Goal: Information Seeking & Learning: Learn about a topic

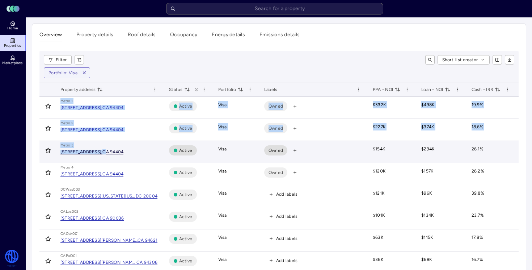
drag, startPoint x: 56, startPoint y: 100, endPoint x: 137, endPoint y: 151, distance: 95.4
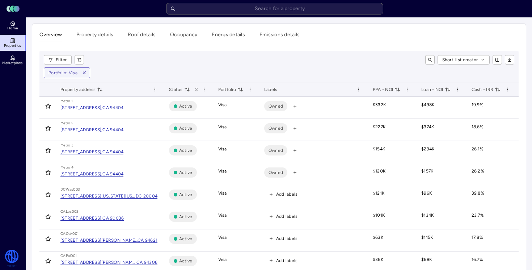
click at [295, 79] on div "Filter Short-list creator Portfolio: Visa" at bounding box center [278, 67] width 479 height 32
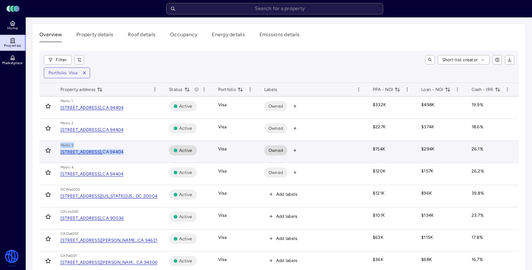
drag, startPoint x: 60, startPoint y: 146, endPoint x: 158, endPoint y: 153, distance: 97.6
click at [158, 153] on td "[GEOGRAPHIC_DATA][STREET_ADDRESS]" at bounding box center [109, 152] width 109 height 22
click at [147, 145] on div "Metro 3" at bounding box center [108, 145] width 97 height 6
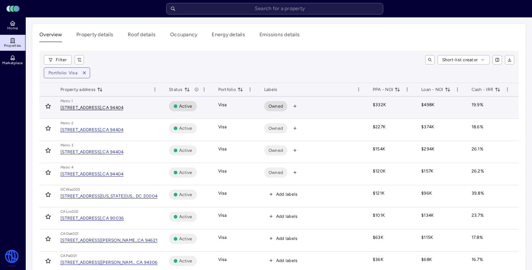
click at [102, 108] on div "[STREET_ADDRESS]," at bounding box center [81, 107] width 42 height 4
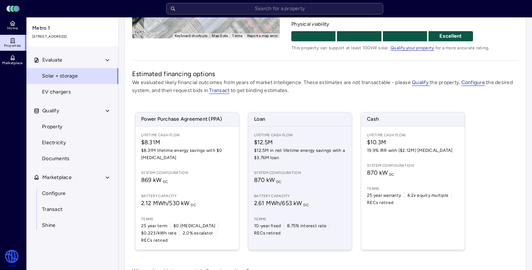
scroll to position [159, 0]
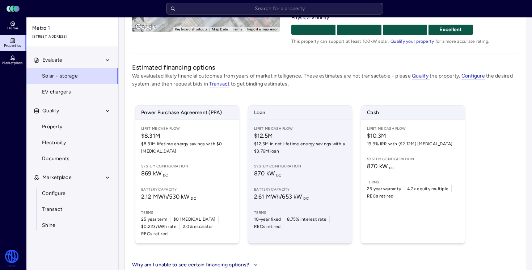
click at [309, 187] on span "Battery capacity" at bounding box center [300, 189] width 92 height 6
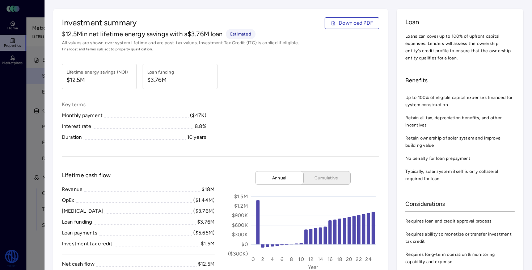
click at [32, 120] on div at bounding box center [266, 135] width 532 height 270
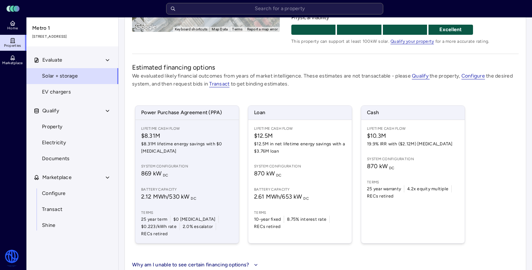
click at [213, 177] on span "869 kW DC" at bounding box center [187, 173] width 92 height 9
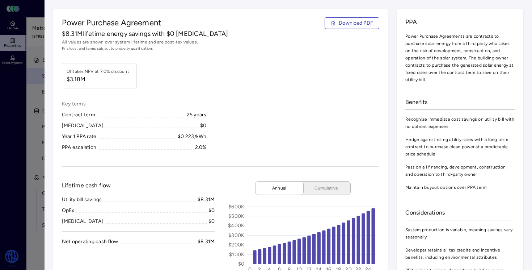
click at [41, 43] on div at bounding box center [266, 135] width 532 height 270
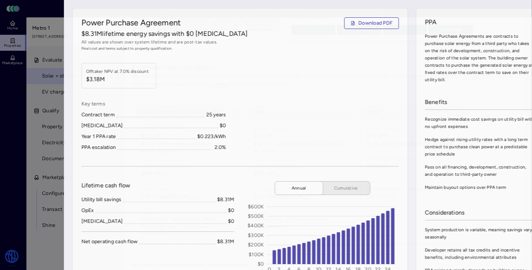
click at [41, 43] on div at bounding box center [266, 135] width 532 height 270
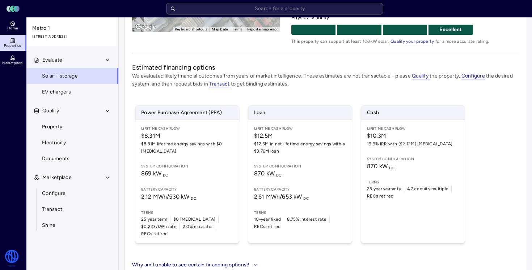
click at [9, 42] on link "Properties" at bounding box center [13, 43] width 26 height 16
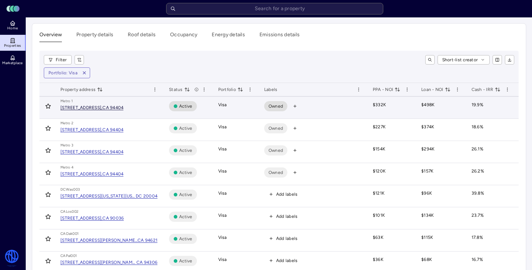
click at [123, 109] on div "CA 94404" at bounding box center [112, 107] width 21 height 4
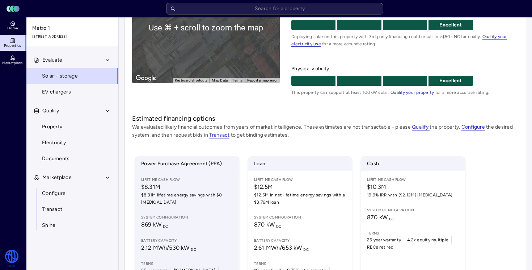
scroll to position [112, 0]
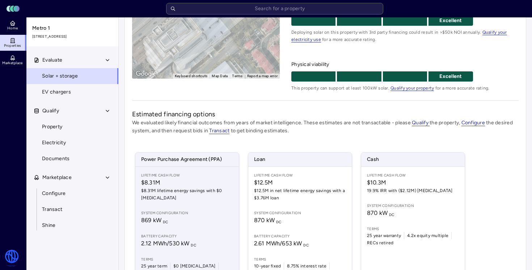
click at [224, 195] on span "$8.31M lifetime energy savings with $0 [MEDICAL_DATA]" at bounding box center [187, 194] width 92 height 14
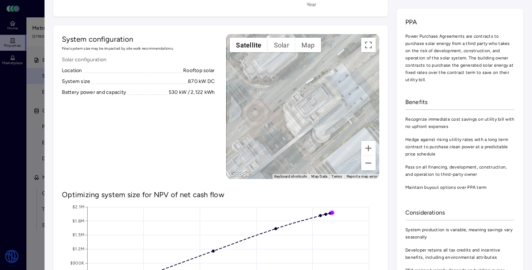
scroll to position [272, 0]
click at [367, 47] on button "Toggle fullscreen view" at bounding box center [368, 45] width 14 height 14
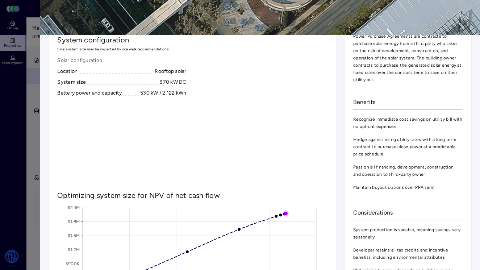
drag, startPoint x: 172, startPoint y: 160, endPoint x: 246, endPoint y: 135, distance: 78.1
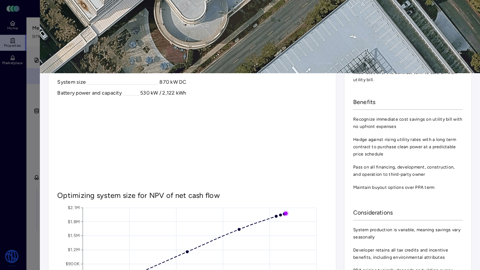
drag, startPoint x: 338, startPoint y: 57, endPoint x: 209, endPoint y: 115, distance: 141.8
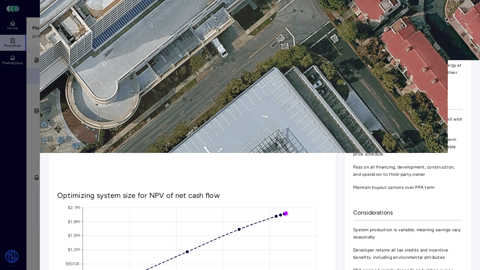
drag, startPoint x: 209, startPoint y: 115, endPoint x: 156, endPoint y: 177, distance: 81.1
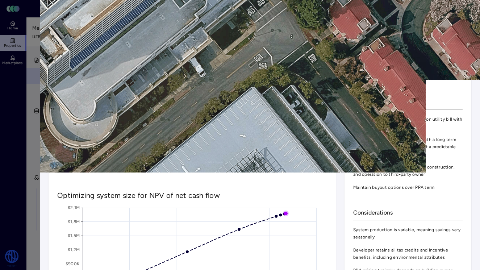
drag, startPoint x: 220, startPoint y: 116, endPoint x: 196, endPoint y: 138, distance: 32.5
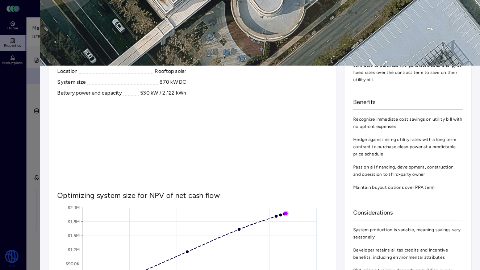
drag, startPoint x: 84, startPoint y: 194, endPoint x: 272, endPoint y: 88, distance: 216.1
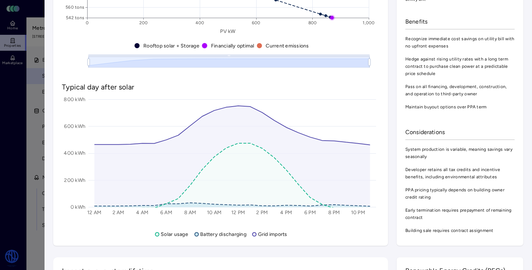
scroll to position [658, 0]
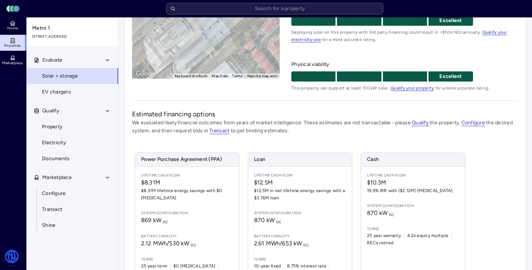
click at [12, 43] on icon at bounding box center [12, 43] width 4 height 0
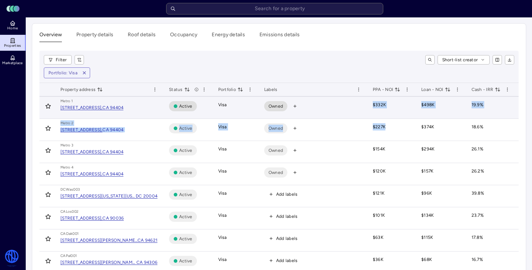
drag, startPoint x: 385, startPoint y: 128, endPoint x: 372, endPoint y: 102, distance: 28.8
click at [372, 102] on td "$332K" at bounding box center [391, 108] width 48 height 22
click at [102, 105] on div "[STREET_ADDRESS]," at bounding box center [81, 107] width 42 height 4
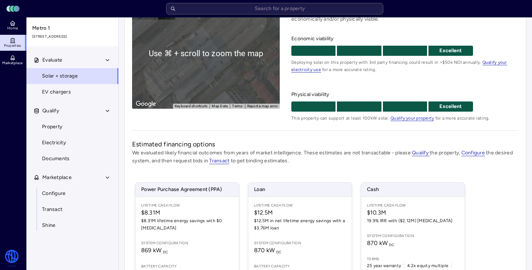
scroll to position [164, 0]
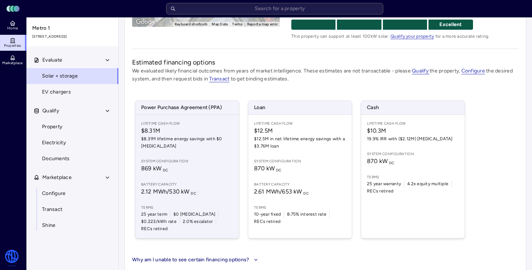
click at [179, 164] on span "System configuration" at bounding box center [187, 161] width 92 height 6
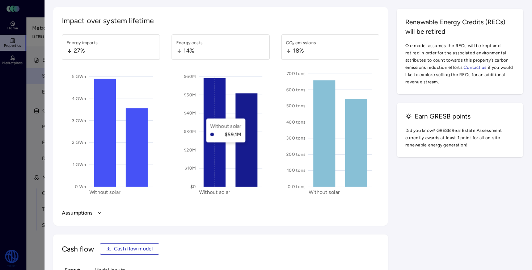
scroll to position [898, 0]
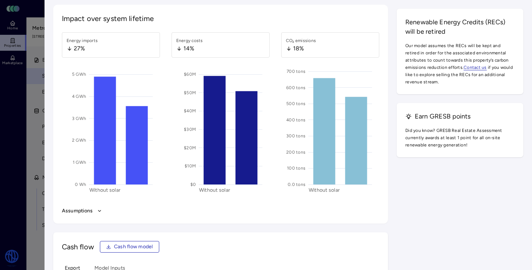
drag, startPoint x: 87, startPoint y: 49, endPoint x: 72, endPoint y: 49, distance: 15.2
click at [72, 49] on div "27%" at bounding box center [82, 48] width 31 height 9
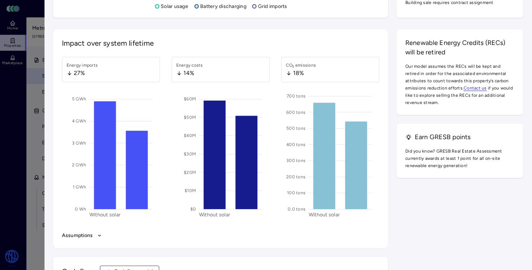
scroll to position [893, 0]
